Goal: Task Accomplishment & Management: Use online tool/utility

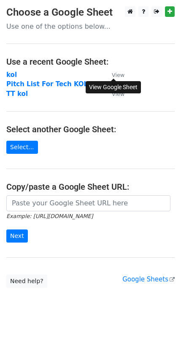
click at [115, 72] on small "View" at bounding box center [118, 75] width 13 height 6
click at [14, 74] on strong "kol" at bounding box center [11, 75] width 11 height 8
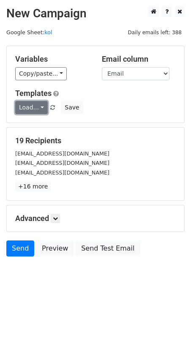
click at [39, 103] on link "Load..." at bounding box center [31, 107] width 33 height 13
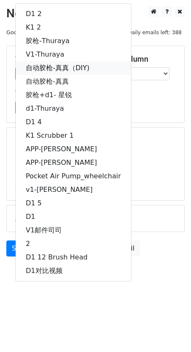
click at [63, 68] on link "自动胶枪-真真（DIY)" at bounding box center [73, 68] width 115 height 14
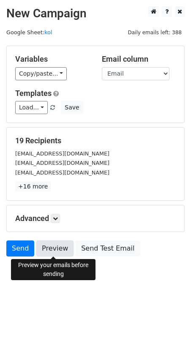
click at [57, 250] on link "Preview" at bounding box center [54, 248] width 37 height 16
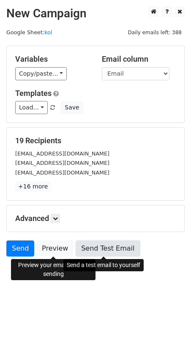
click at [126, 255] on link "Send Test Email" at bounding box center [108, 248] width 64 height 16
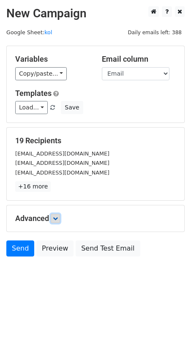
click at [55, 216] on icon at bounding box center [55, 218] width 5 height 5
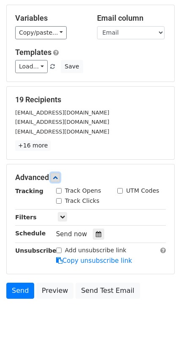
scroll to position [60, 0]
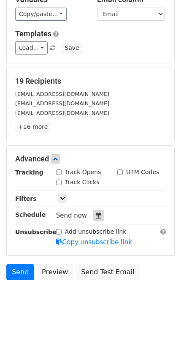
click at [101, 216] on div at bounding box center [98, 215] width 11 height 11
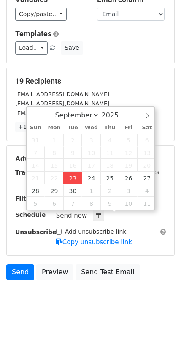
type input "2025-09-23 17:06"
type input "05"
type input "06"
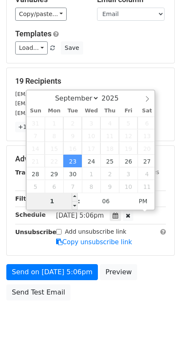
type input "10"
type input "2025-09-23 22:06"
click at [159, 273] on div "Send on Sep 23 at 5:06pm Preview Send Test Email" at bounding box center [90, 284] width 181 height 41
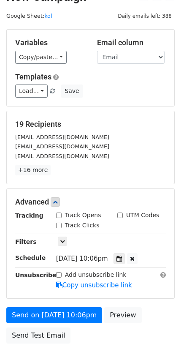
scroll to position [80, 0]
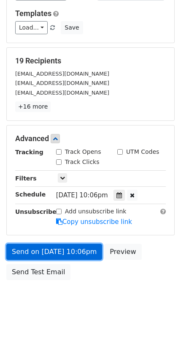
click at [90, 251] on link "Send on Sep 23 at 10:06pm" at bounding box center [54, 252] width 96 height 16
